Goal: Submit feedback/report problem: Submit feedback/report problem

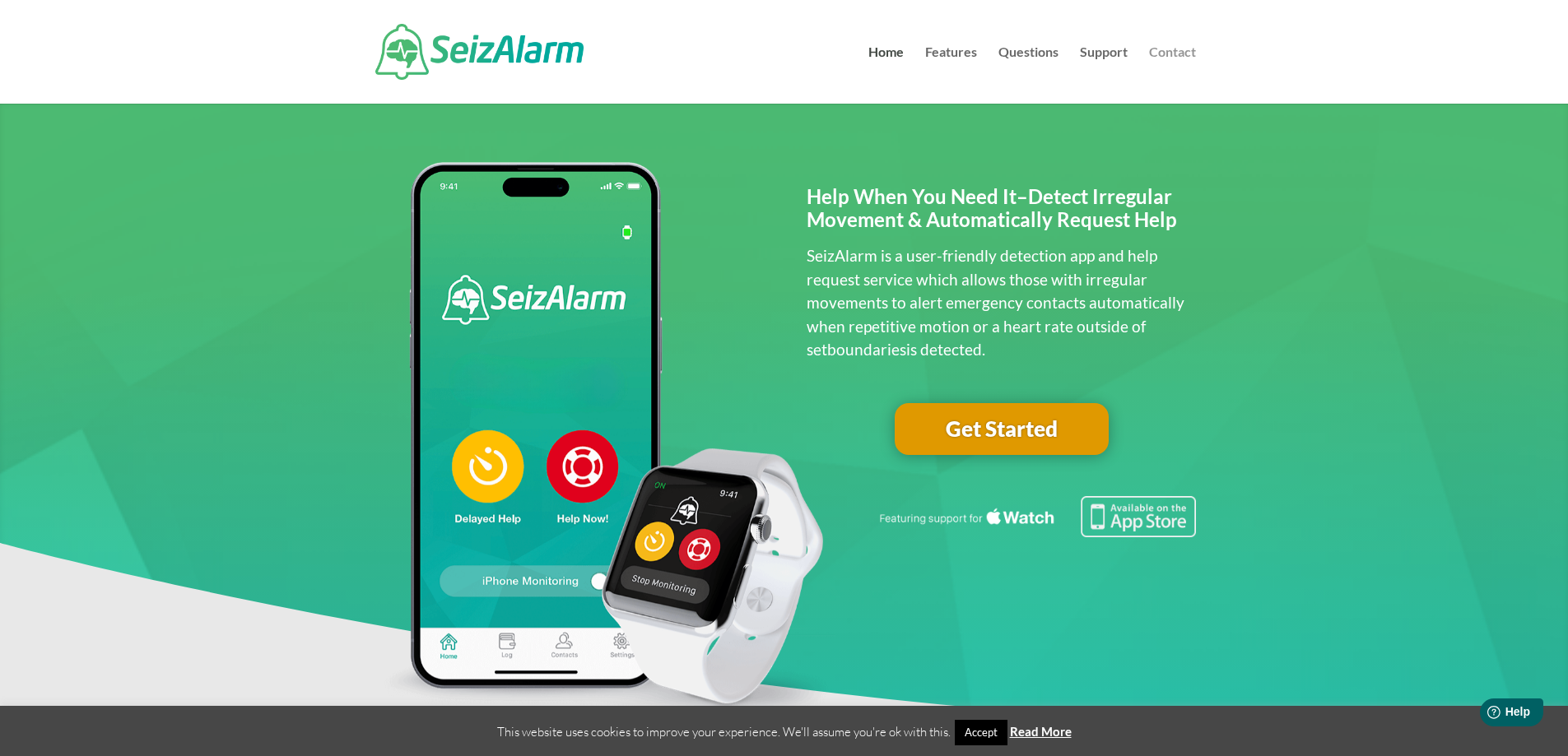
click at [1175, 51] on link "Contact" at bounding box center [1172, 74] width 47 height 58
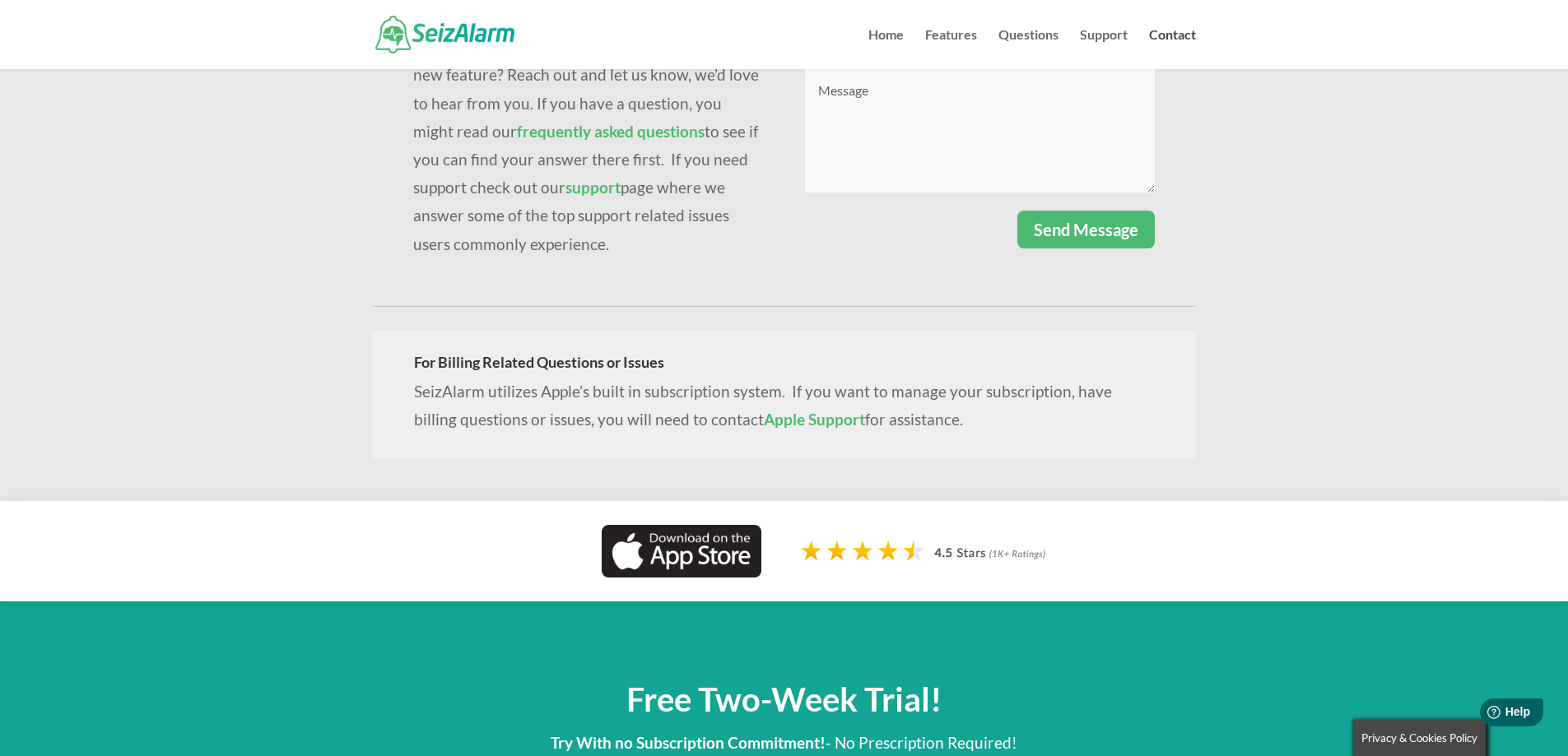
scroll to position [14, 0]
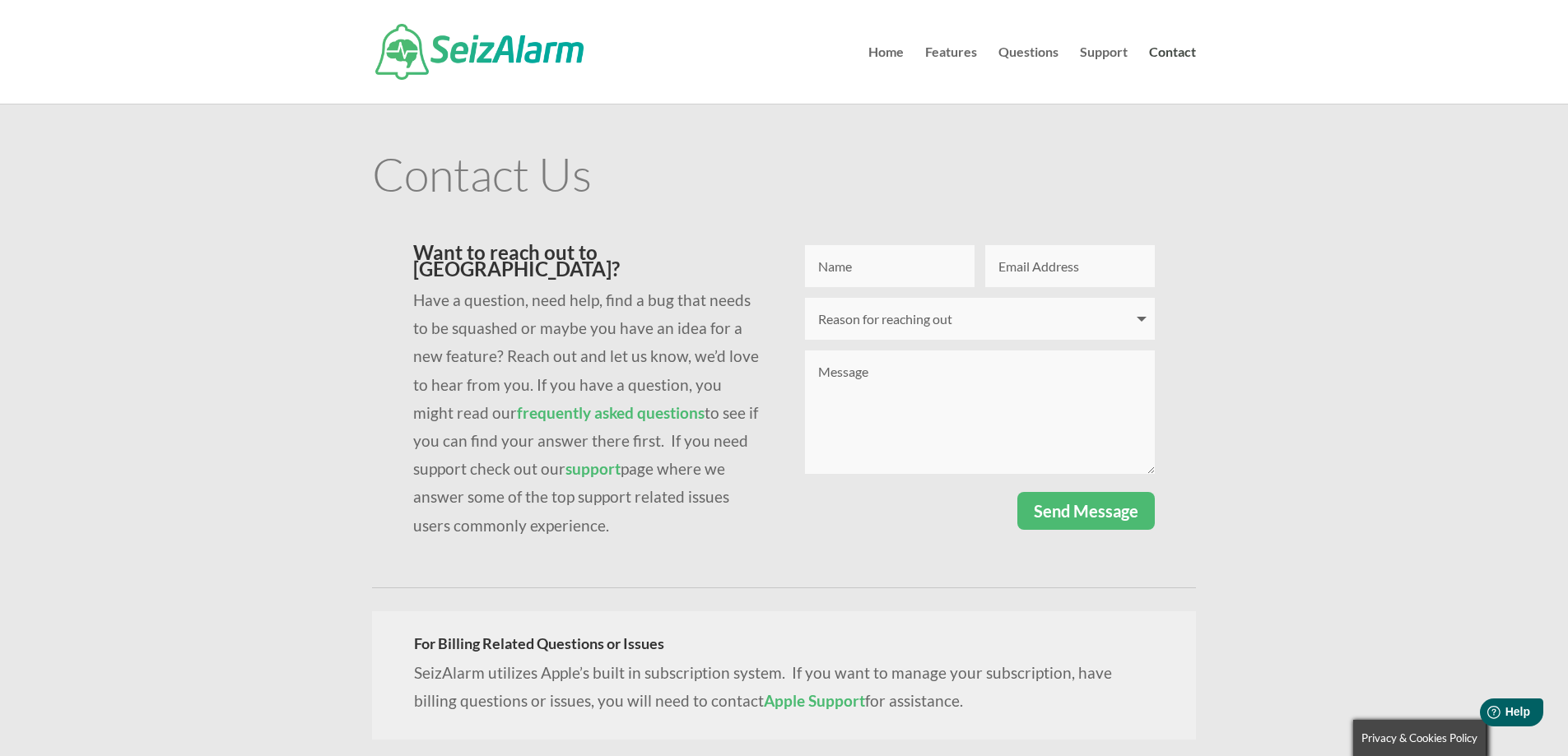
click at [880, 259] on input "Name" at bounding box center [889, 265] width 169 height 42
click at [849, 271] on input "[PERSON_NAME] AQnaya" at bounding box center [889, 265] width 169 height 42
type input "[PERSON_NAME]"
click at [1038, 262] on input "Email Address" at bounding box center [1069, 265] width 169 height 42
type input "3"
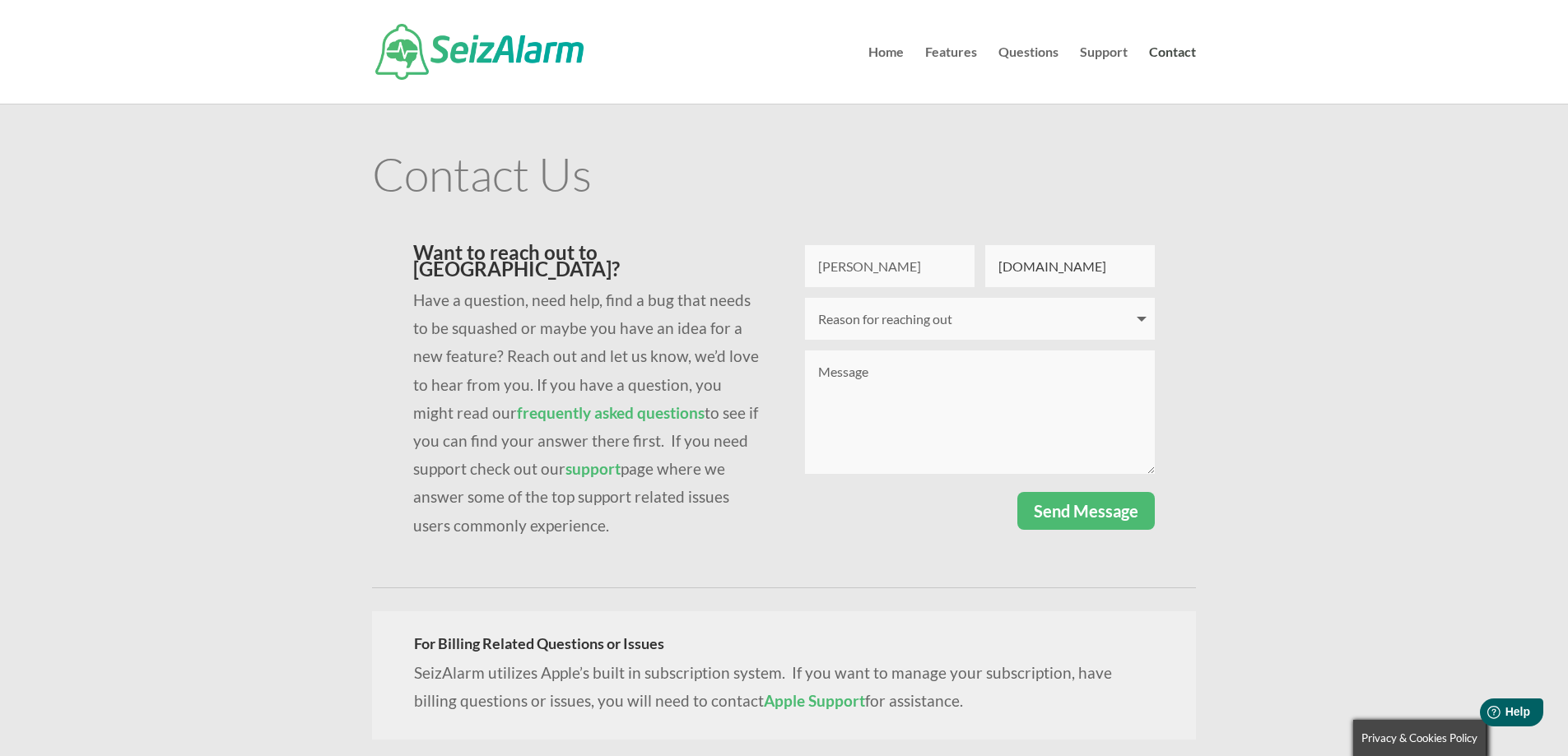
click at [1040, 268] on input "[DOMAIN_NAME]" at bounding box center [1069, 265] width 169 height 42
type input "[EMAIL_ADDRESS][PERSON_NAME][DOMAIN_NAME]"
click at [922, 316] on select "Reason for reaching out I have a question I'm having issues logging in I need t…" at bounding box center [979, 318] width 350 height 42
select select "I need technical support"
click at [805, 298] on select "Reason for reaching out I have a question I'm having issues logging in I need t…" at bounding box center [979, 318] width 350 height 42
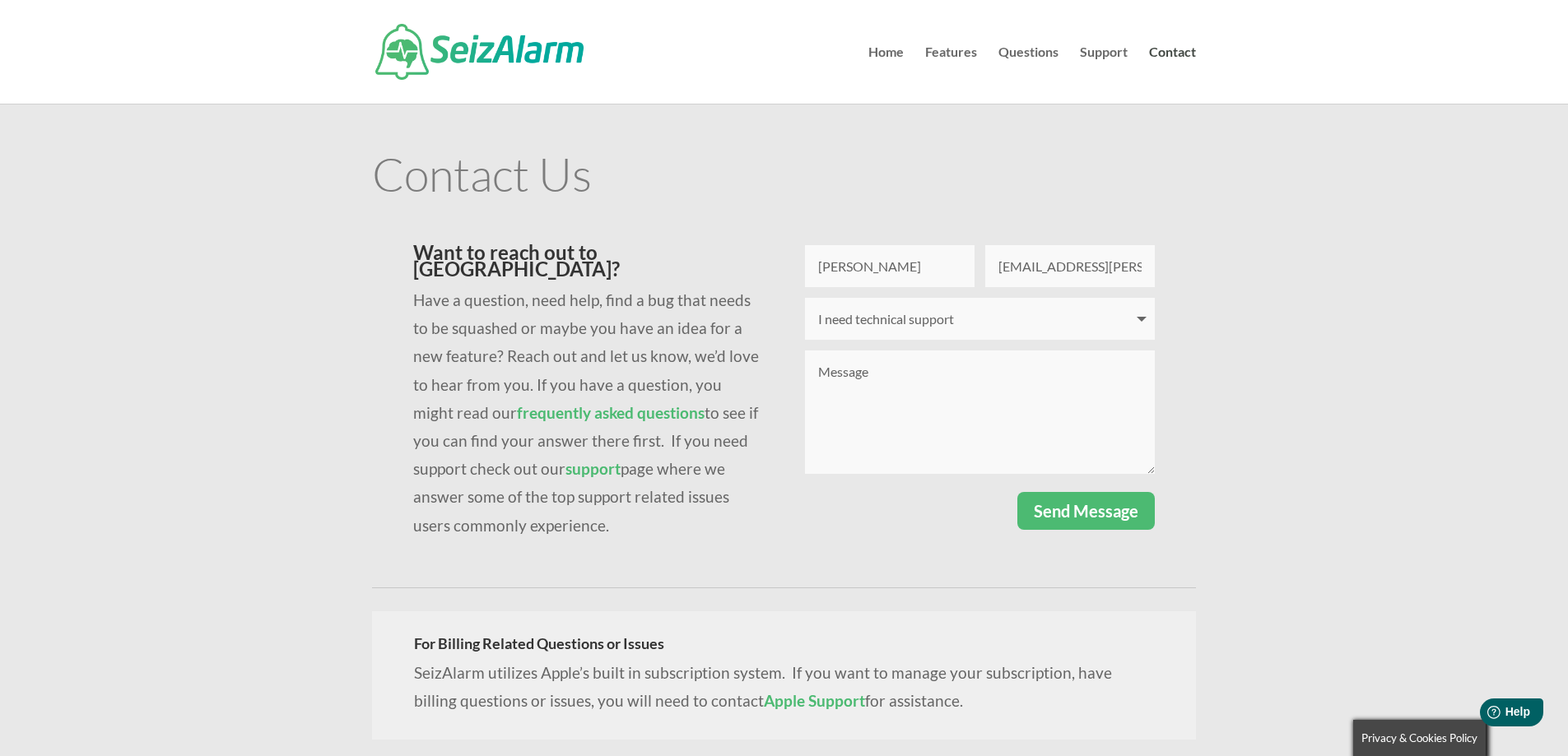
click at [890, 381] on textarea "Message" at bounding box center [979, 412] width 350 height 123
type textarea "The app keeps going in to locked mode. The HELP NOW & DELAYD HELP buttons keep …"
click at [1093, 503] on button "Send Message" at bounding box center [1086, 511] width 137 height 38
